Goal: Book appointment/travel/reservation

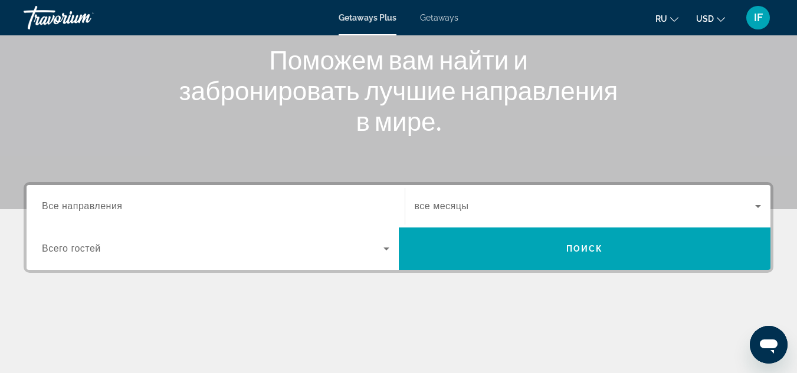
scroll to position [141, 0]
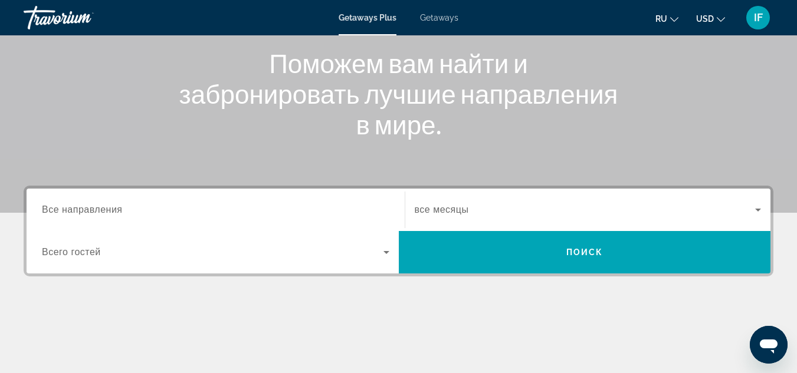
click at [88, 217] on div "Search widget" at bounding box center [215, 210] width 347 height 34
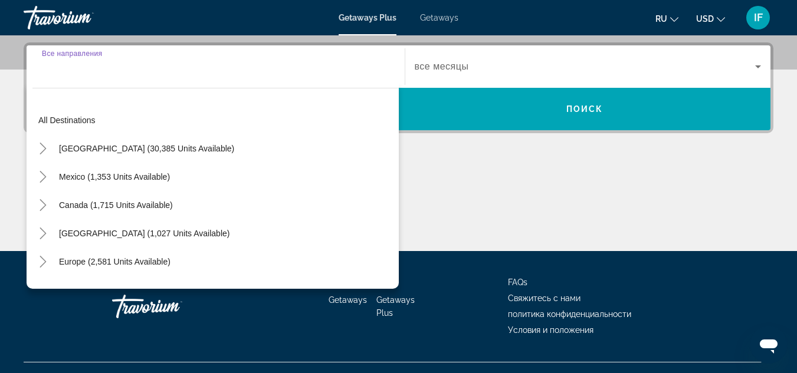
scroll to position [288, 0]
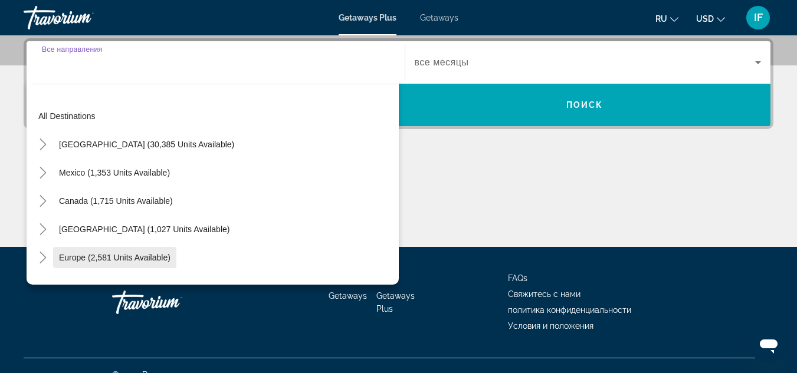
click at [101, 259] on span "Europe (2,581 units available)" at bounding box center [114, 257] width 111 height 9
type input "**********"
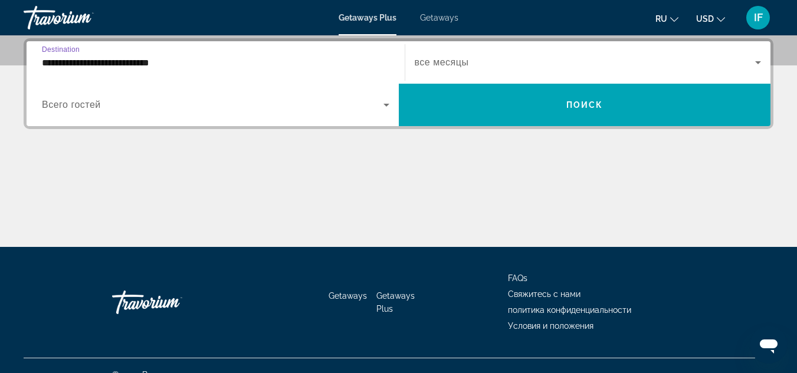
click at [97, 60] on input "**********" at bounding box center [215, 63] width 347 height 14
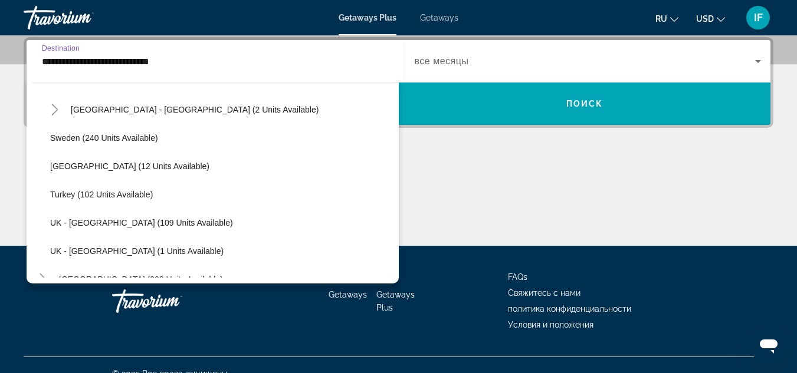
scroll to position [542, 0]
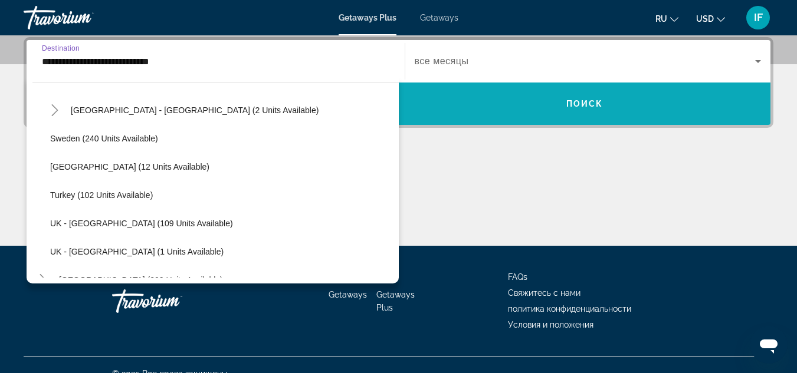
click at [456, 100] on span "Search widget" at bounding box center [585, 104] width 372 height 28
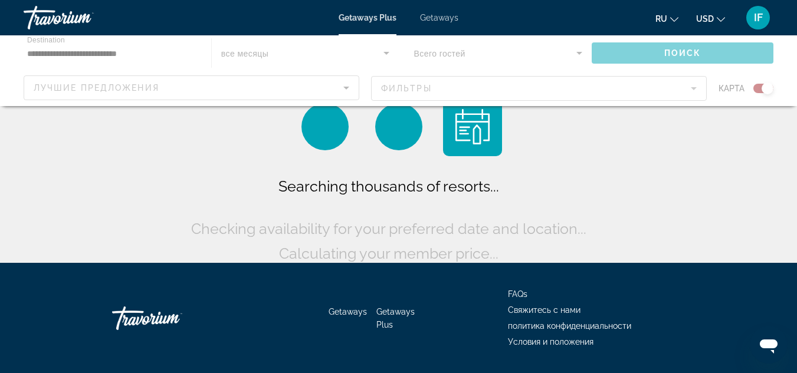
scroll to position [1, 0]
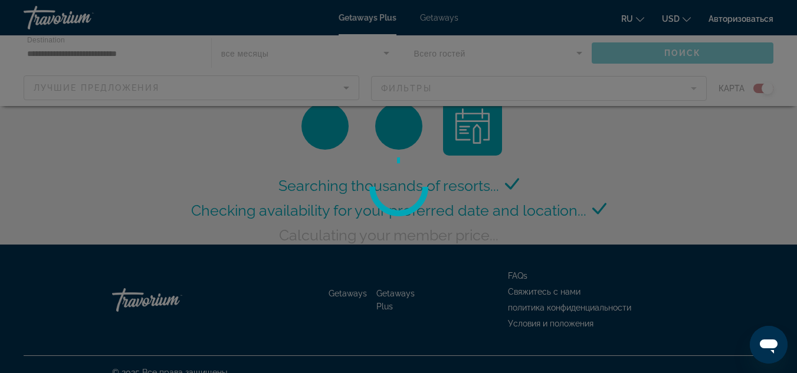
drag, startPoint x: 75, startPoint y: 70, endPoint x: 77, endPoint y: 76, distance: 6.7
click at [77, 76] on div at bounding box center [398, 186] width 797 height 373
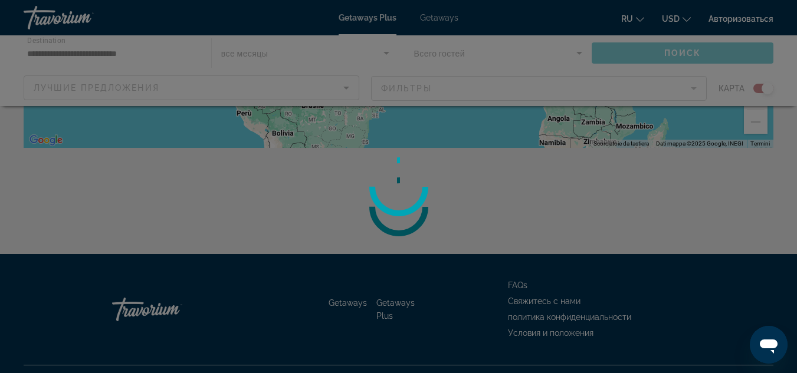
scroll to position [349, 0]
